Goal: Find specific page/section: Find specific page/section

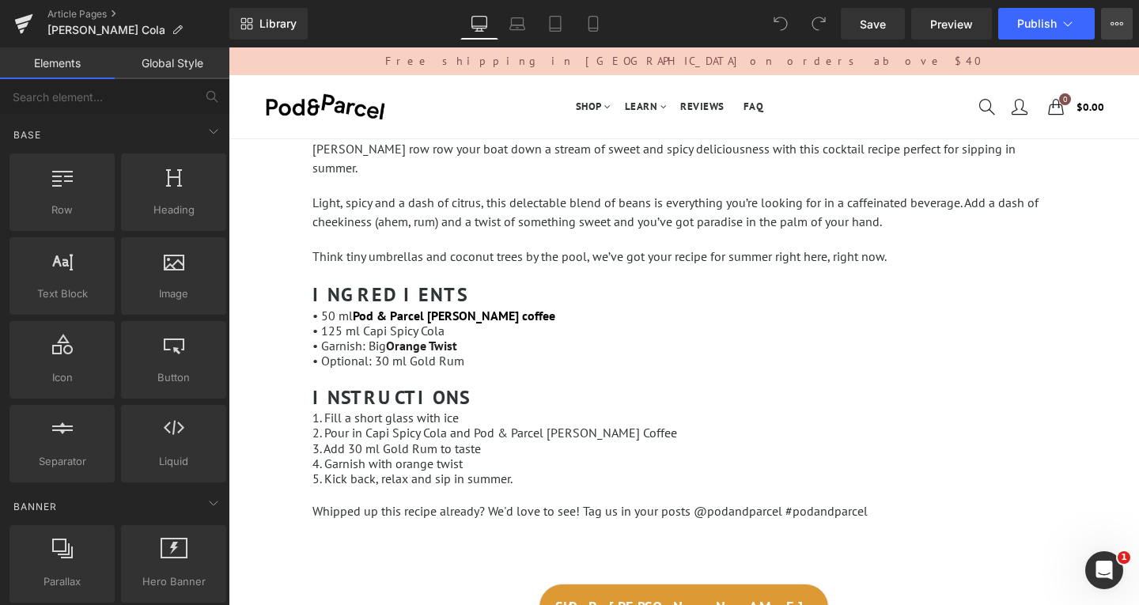
click at [1122, 16] on button "View Live Page View with current Template Save Template to Library Schedule Pub…" at bounding box center [1117, 24] width 32 height 32
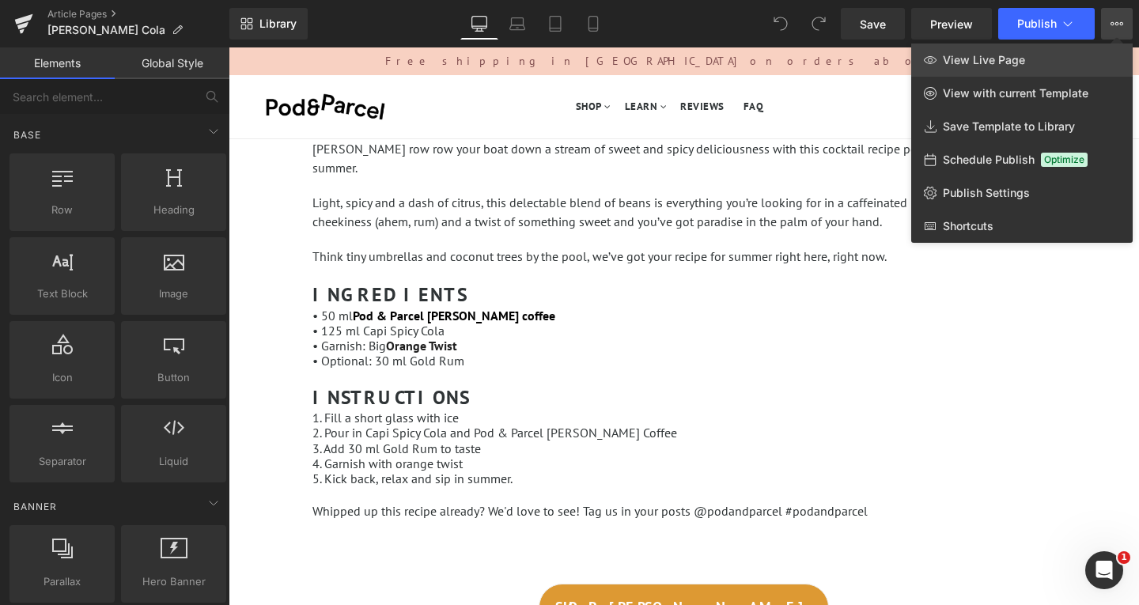
click at [1049, 64] on link "View Live Page" at bounding box center [1022, 60] width 222 height 33
